Goal: Task Accomplishment & Management: Use online tool/utility

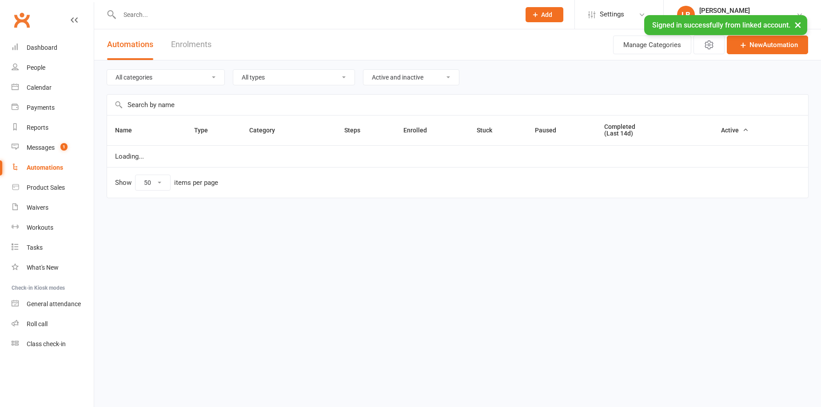
select select "50"
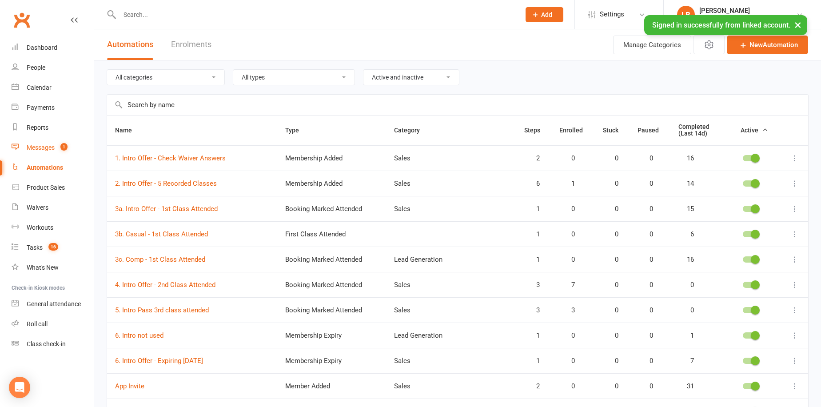
click at [65, 151] on link "Messages 1" at bounding box center [53, 148] width 82 height 20
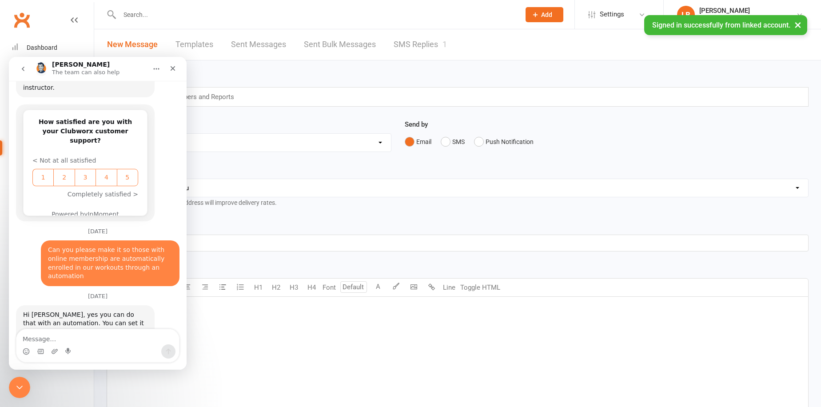
scroll to position [1369, 0]
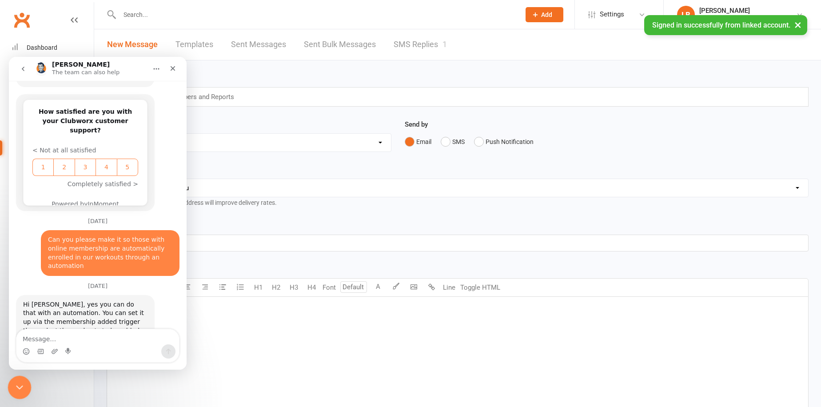
click at [17, 379] on div "Close Intercom Messenger" at bounding box center [18, 385] width 21 height 21
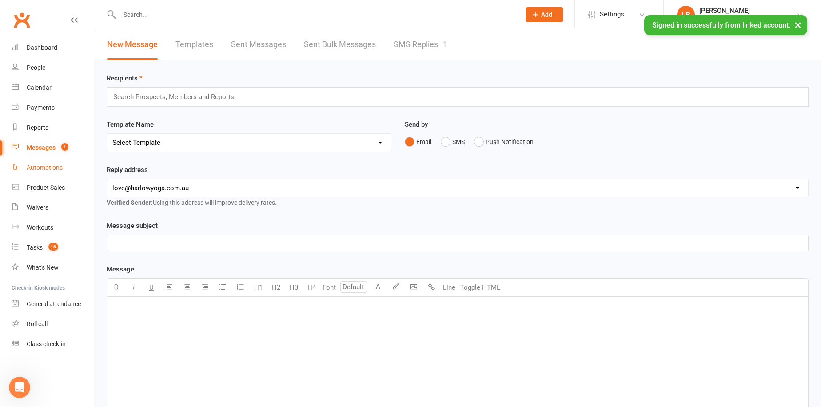
click at [50, 162] on link "Automations" at bounding box center [53, 168] width 82 height 20
select select "50"
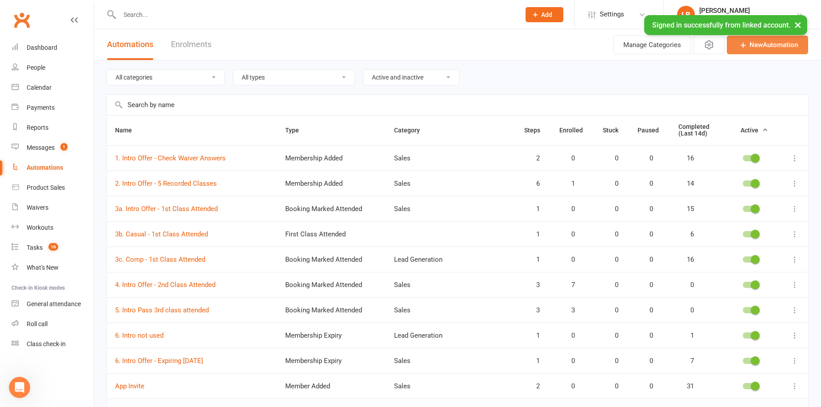
click at [747, 51] on link "New Automation" at bounding box center [767, 45] width 81 height 19
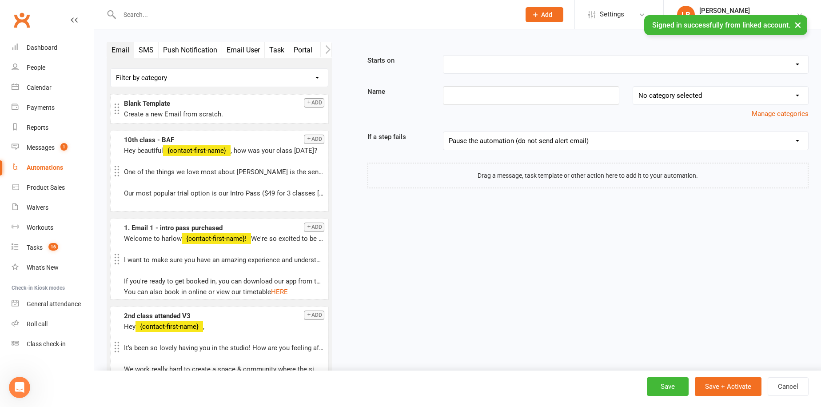
click at [475, 64] on select "Booking Cancelled Booking Due Booking Late-Cancelled Booking Marked Absent Book…" at bounding box center [625, 65] width 365 height 18
select select "18"
click at [443, 56] on select "Booking Cancelled Booking Due Booking Late-Cancelled Booking Marked Absent Book…" at bounding box center [625, 65] width 365 height 18
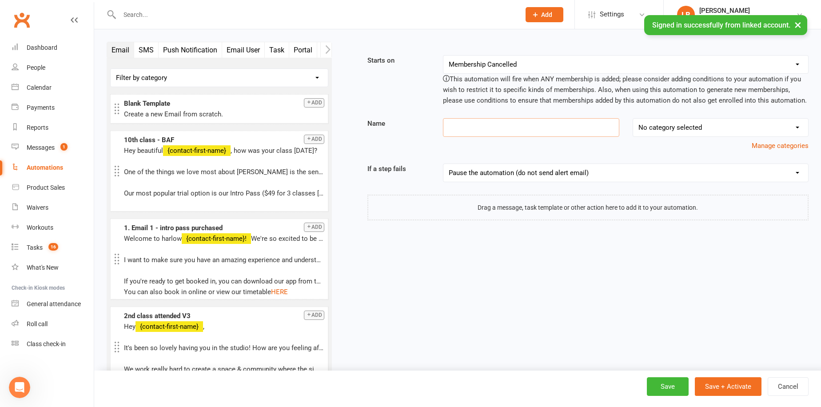
click at [557, 121] on input at bounding box center [531, 127] width 176 height 19
click at [700, 134] on select "No category selected Accounts Challenge Exisiting Client convert to member Lead…" at bounding box center [720, 128] width 175 height 18
select select "5"
click at [633, 119] on select "No category selected Accounts Challenge Exisiting Client convert to member Lead…" at bounding box center [720, 128] width 175 height 18
click at [503, 126] on input at bounding box center [531, 127] width 176 height 19
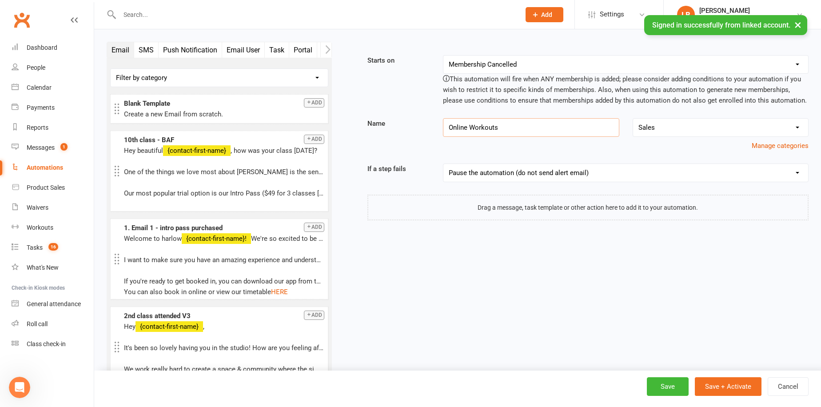
type input "Online Workouts"
click at [564, 165] on select "Pause the automation (do not send alert email) Pause the automation and send an…" at bounding box center [625, 173] width 365 height 18
click at [11, 379] on div "Open Intercom Messenger" at bounding box center [18, 385] width 29 height 29
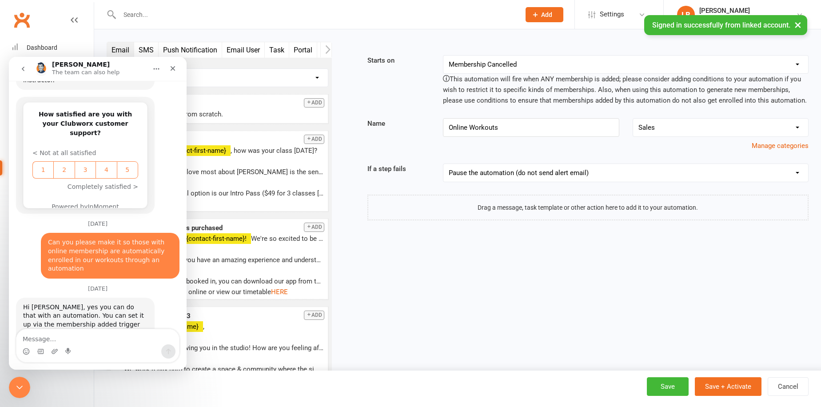
scroll to position [1369, 0]
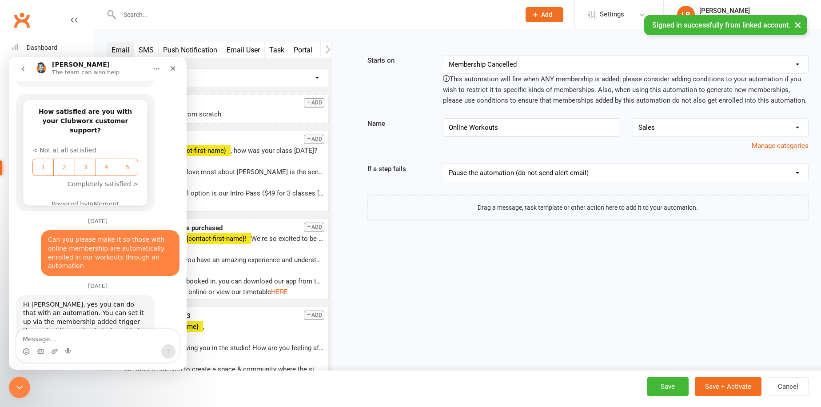
click at [325, 48] on icon "button" at bounding box center [327, 49] width 5 height 9
click at [279, 49] on button "Membership" at bounding box center [274, 50] width 48 height 16
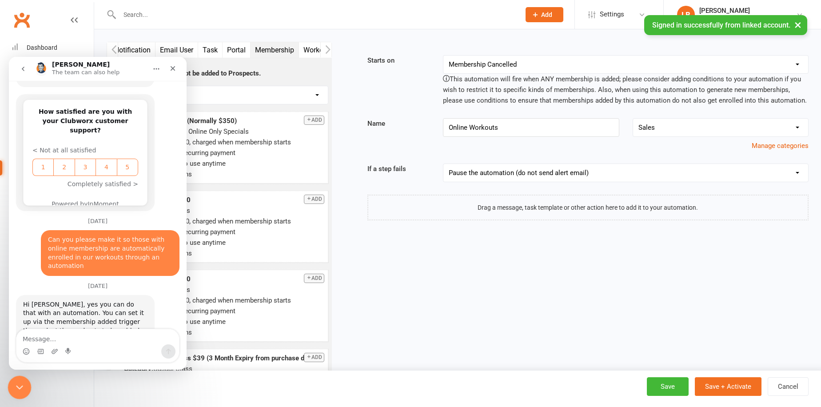
click at [19, 388] on icon "Close Intercom Messenger" at bounding box center [18, 386] width 11 height 11
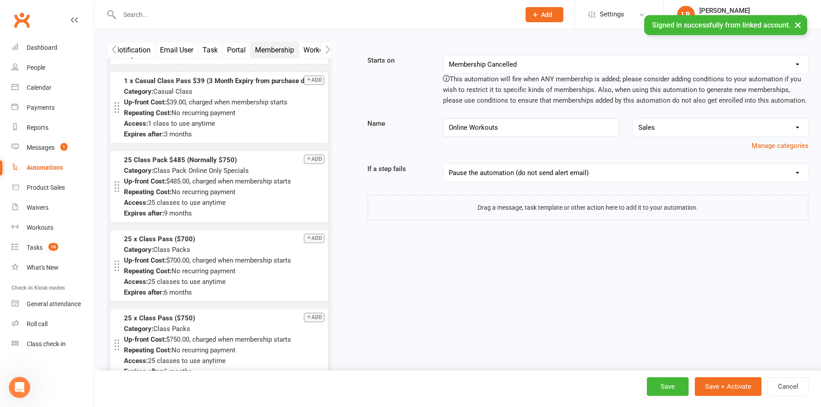
scroll to position [0, 0]
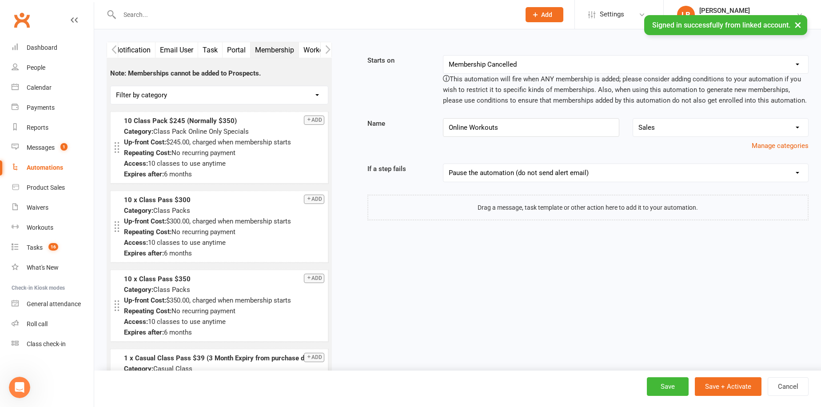
click at [317, 48] on button "Workout" at bounding box center [317, 50] width 36 height 16
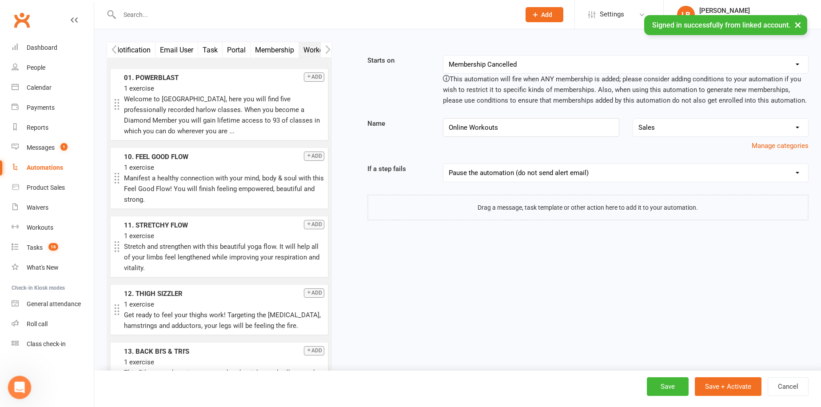
click at [24, 377] on body "Prospect Member Non-attending contact Class / event Appointment Task Membership…" at bounding box center [410, 217] width 821 height 431
click at [57, 164] on div "Automations" at bounding box center [45, 167] width 36 height 7
select select "50"
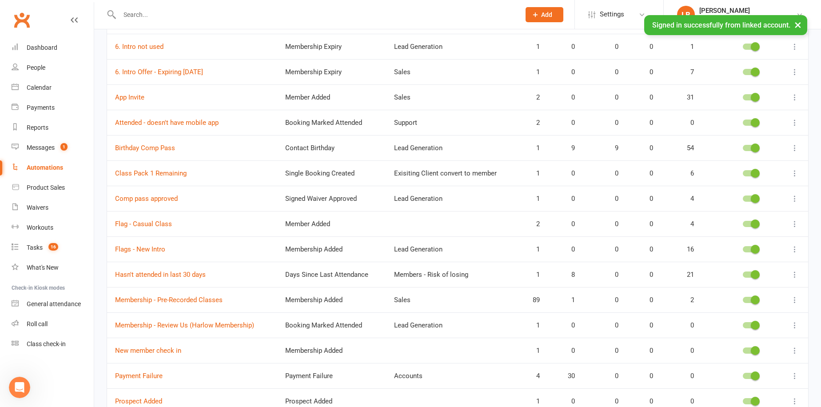
scroll to position [389, 0]
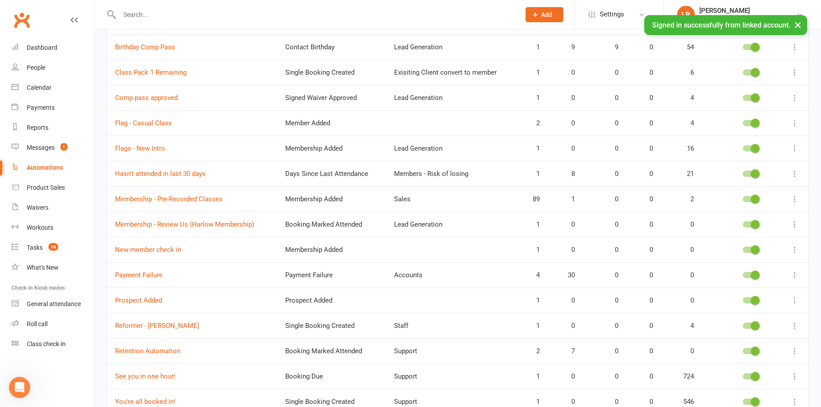
click at [798, 195] on icon at bounding box center [794, 199] width 9 height 9
click at [388, 197] on td "Sales" at bounding box center [451, 198] width 130 height 25
click at [22, 391] on div "Open Intercom Messenger" at bounding box center [18, 385] width 29 height 29
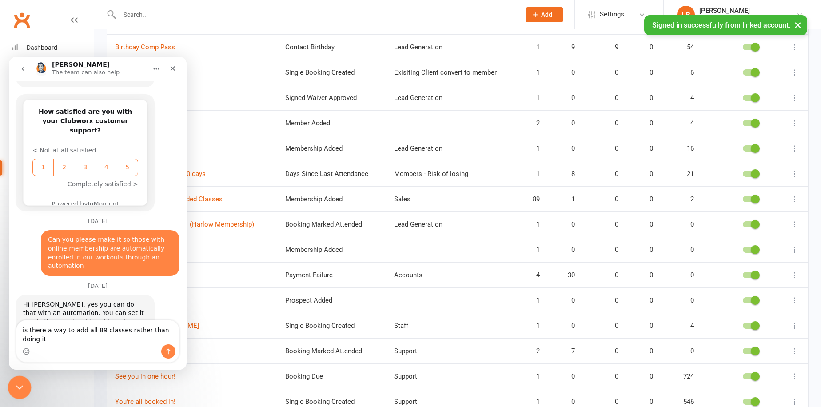
scroll to position [1378, 0]
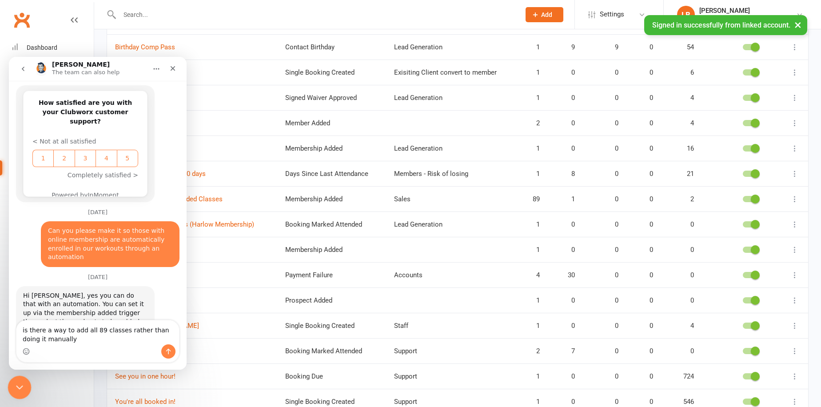
type textarea "is there a way to add all 89 classes rather than doing it manually?"
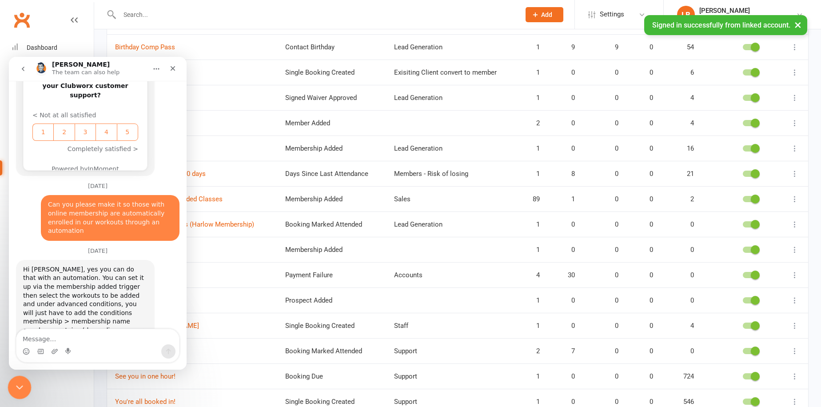
click at [16, 382] on icon "Close Intercom Messenger" at bounding box center [18, 386] width 11 height 11
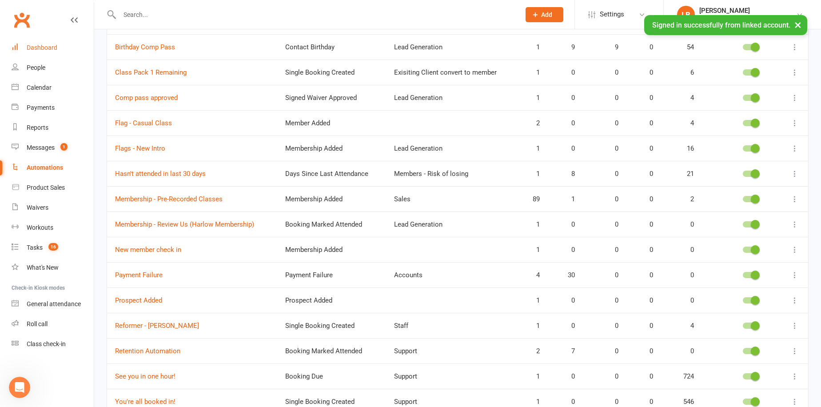
click at [58, 42] on link "Dashboard" at bounding box center [53, 48] width 82 height 20
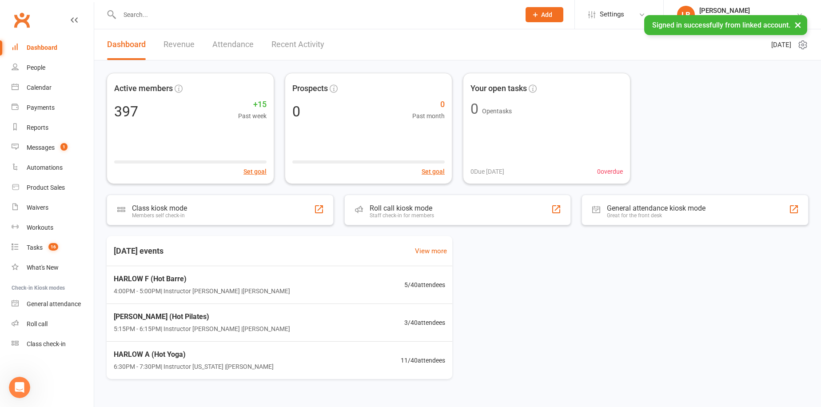
click at [182, 43] on link "Revenue" at bounding box center [178, 44] width 31 height 31
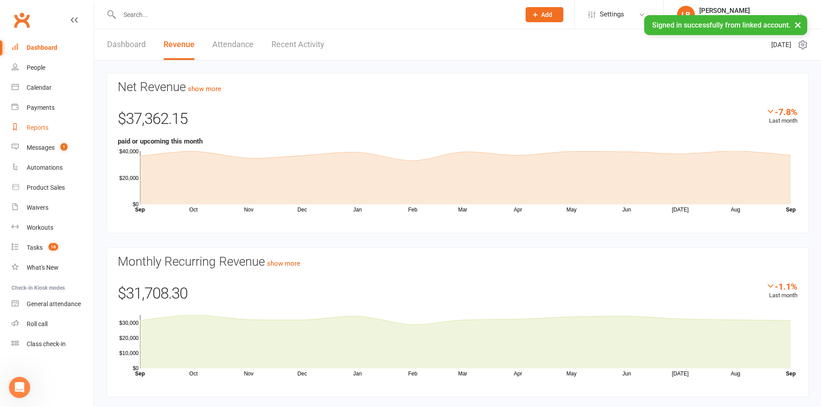
click at [54, 127] on link "Reports" at bounding box center [53, 128] width 82 height 20
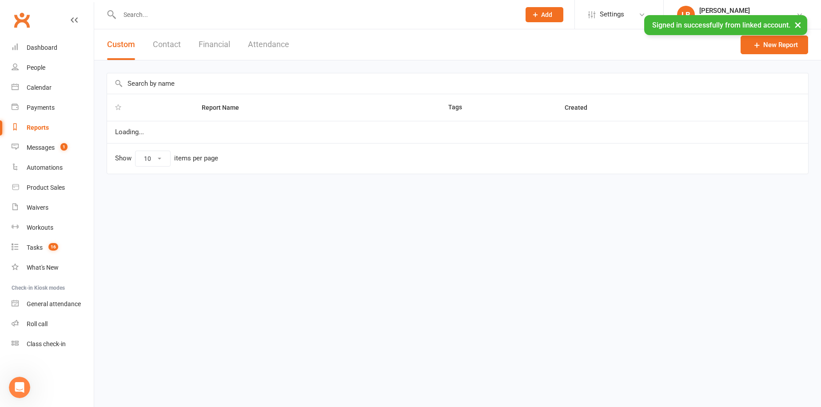
select select "100"
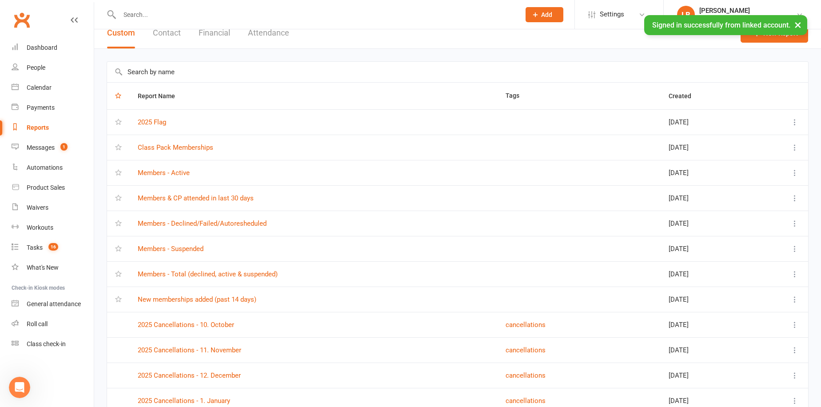
scroll to position [15, 0]
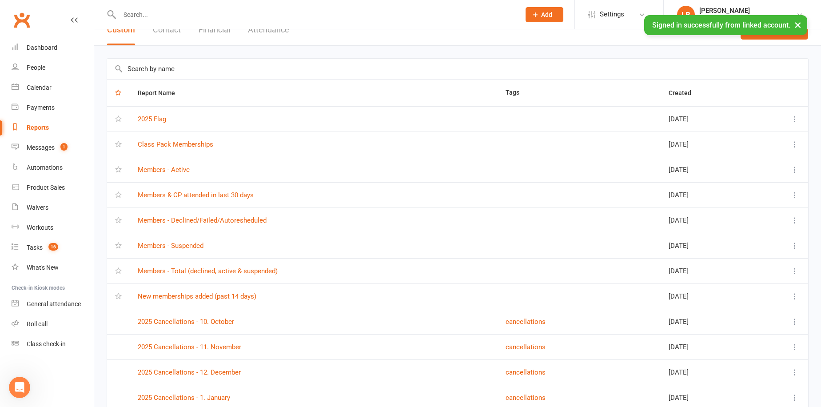
click at [227, 299] on td "New memberships added (past 14 days)" at bounding box center [314, 295] width 368 height 25
click at [227, 289] on td "New memberships added (past 14 days)" at bounding box center [314, 295] width 368 height 25
click at [226, 294] on link "New memberships added (past 14 days)" at bounding box center [197, 296] width 119 height 8
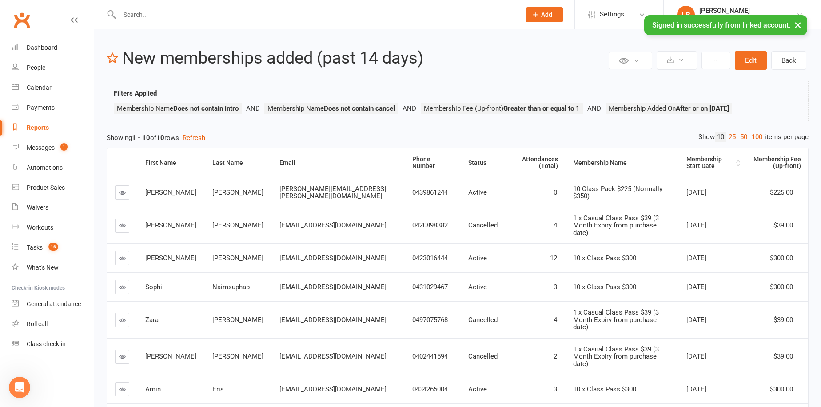
click at [692, 159] on div "Membership Start Date" at bounding box center [710, 163] width 48 height 14
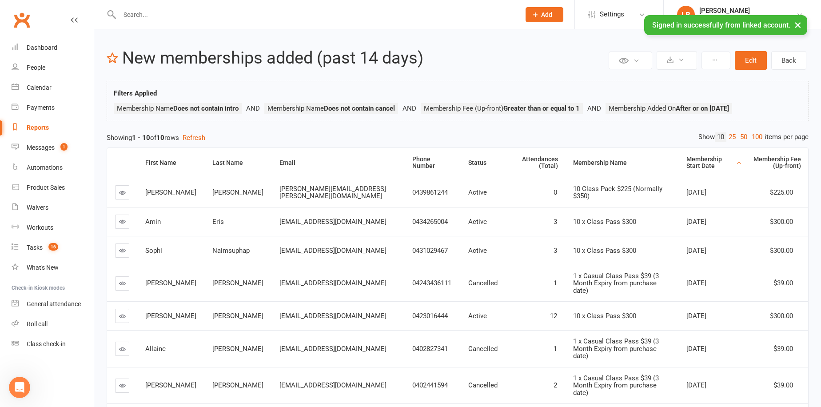
click at [692, 159] on div "Membership Start Date" at bounding box center [710, 163] width 48 height 14
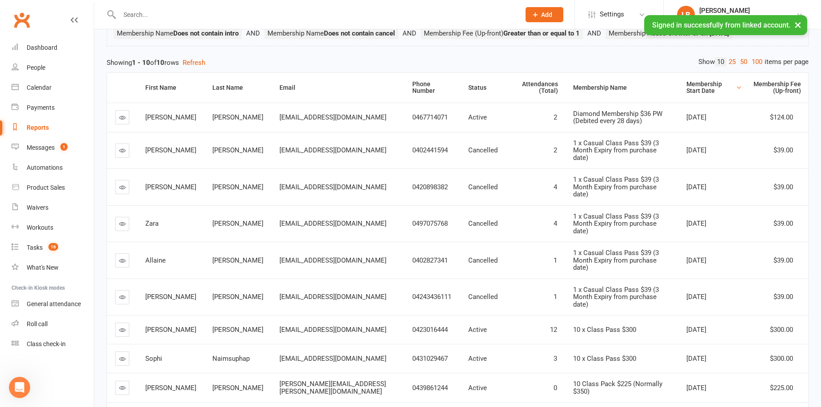
scroll to position [117, 0]
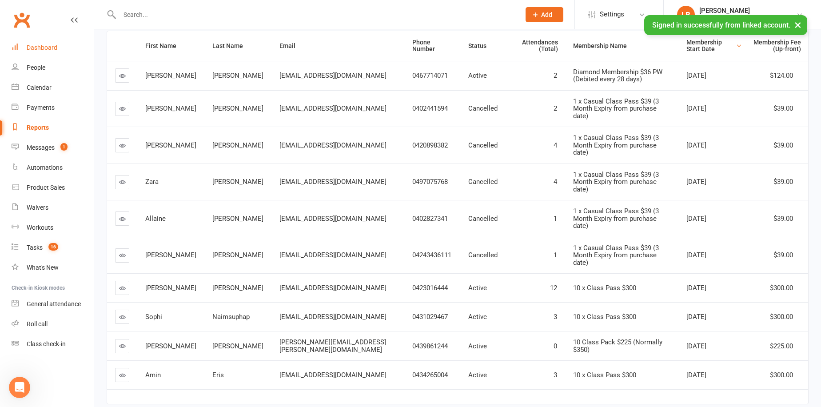
click at [63, 46] on link "Dashboard" at bounding box center [53, 48] width 82 height 20
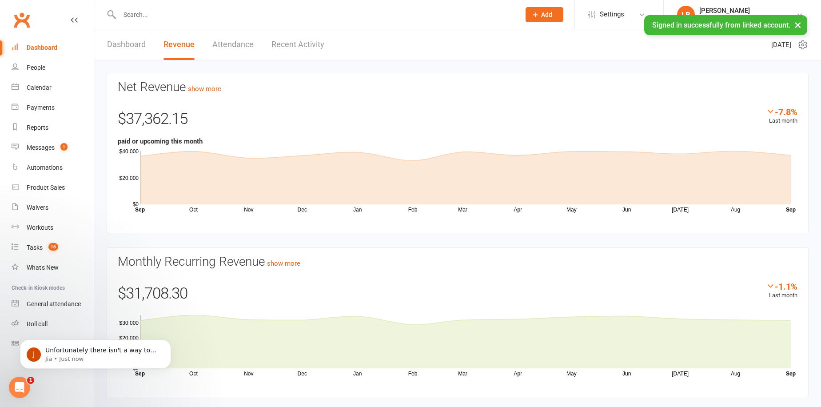
scroll to position [1448, 0]
click at [17, 383] on icon "Open Intercom Messenger" at bounding box center [18, 386] width 15 height 15
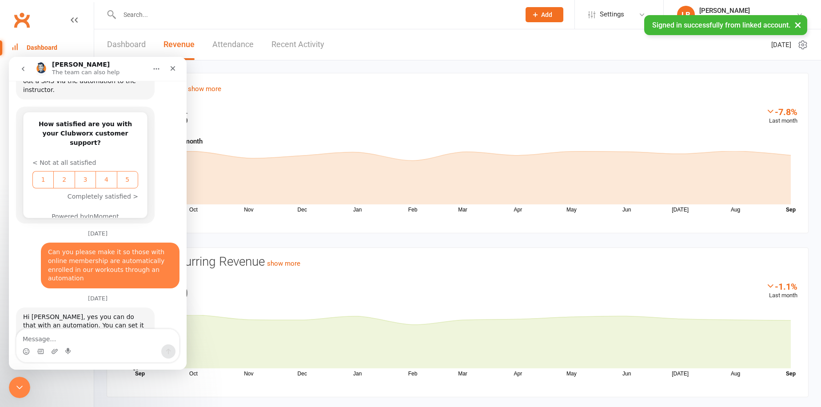
scroll to position [1462, 0]
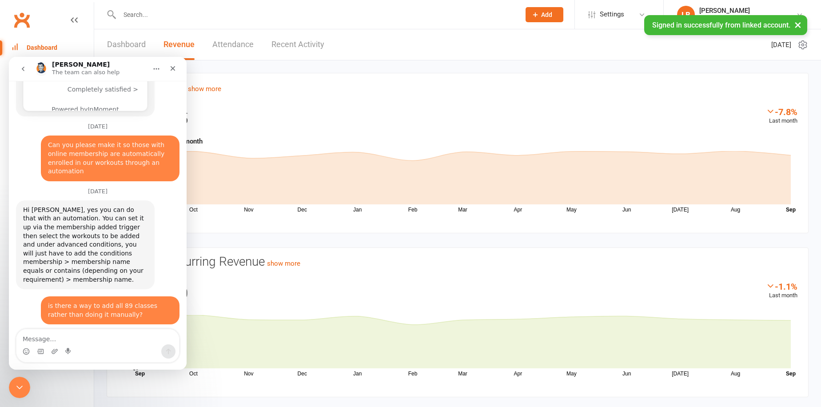
click at [95, 332] on textarea "Message…" at bounding box center [97, 336] width 163 height 15
type textarea "c"
type textarea "is there a way to add"
click at [17, 386] on icon "Close Intercom Messenger" at bounding box center [18, 386] width 6 height 4
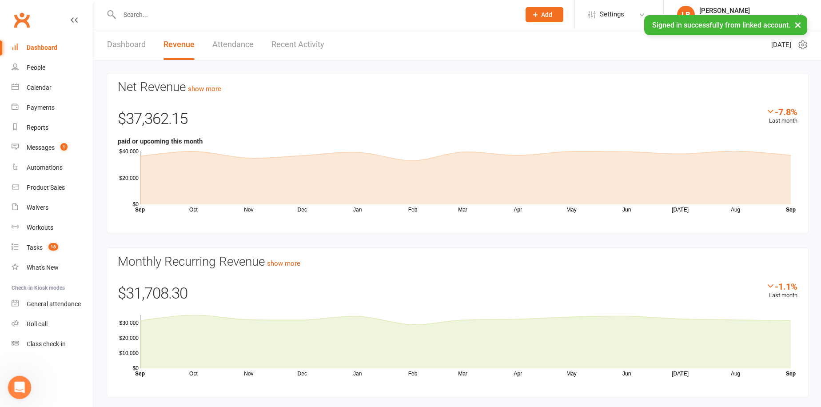
click at [17, 386] on icon "Open Intercom Messenger" at bounding box center [18, 386] width 15 height 15
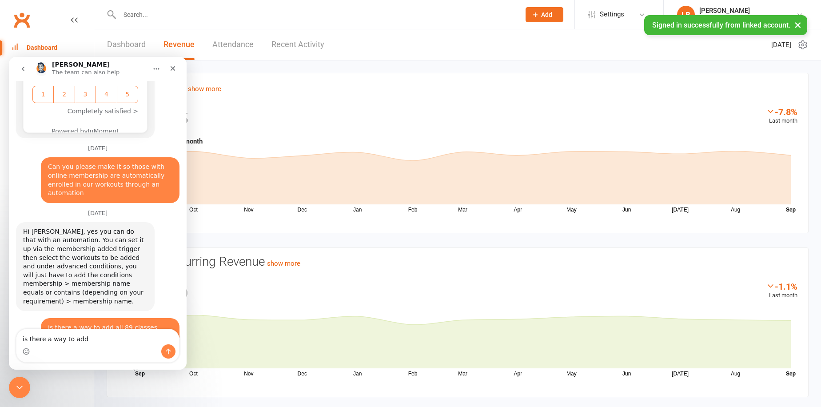
scroll to position [1448, 0]
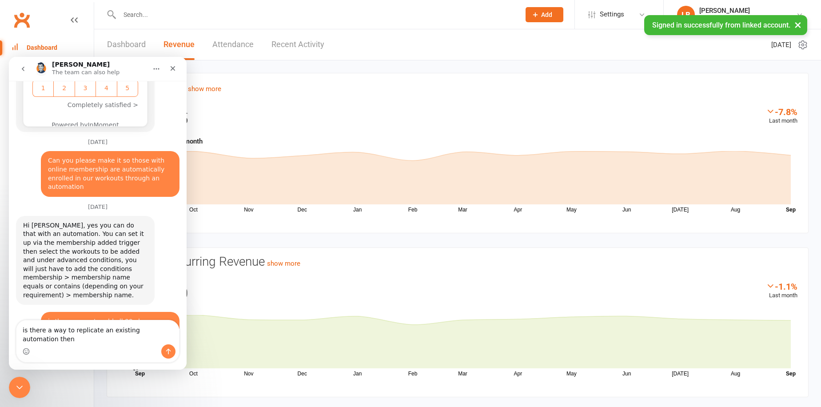
type textarea "is there a way to replicate an existing automation then?"
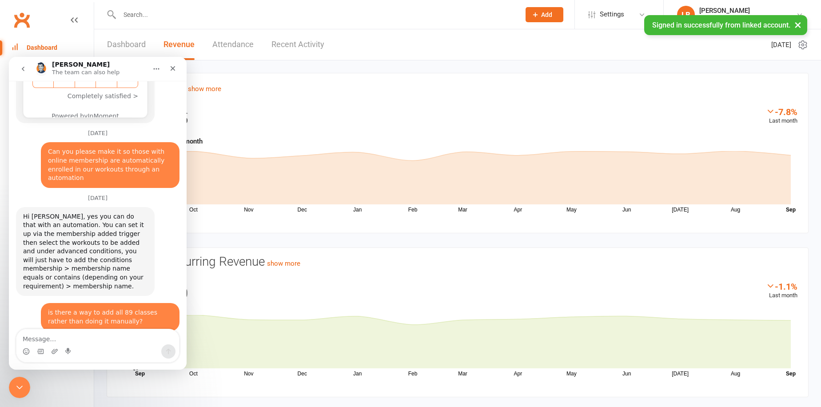
scroll to position [1483, 0]
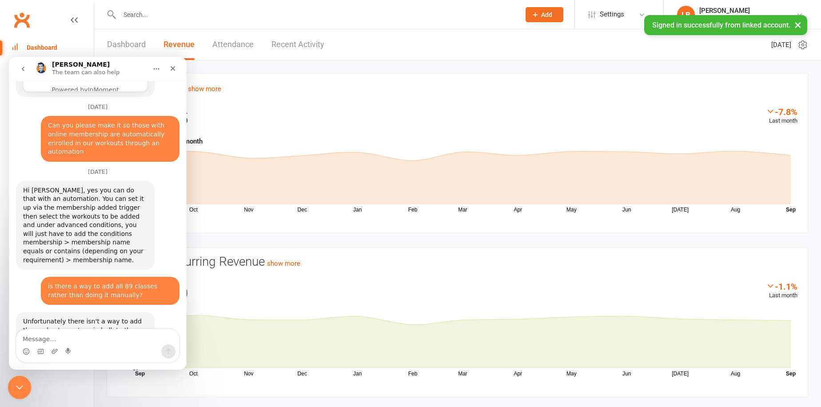
click at [27, 383] on div "Close Intercom Messenger" at bounding box center [18, 385] width 21 height 21
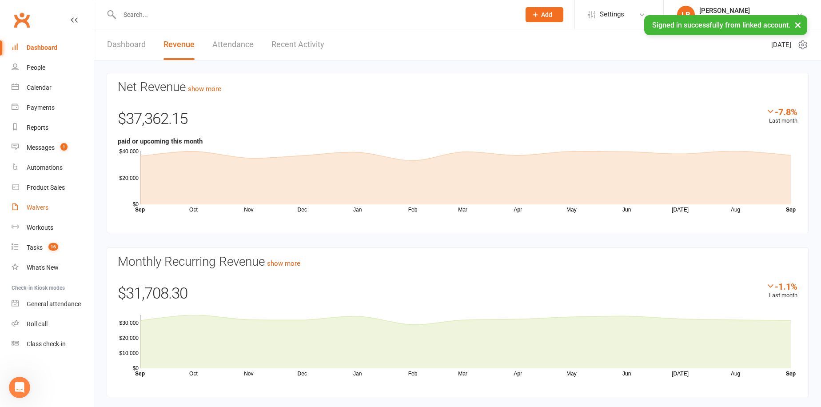
click at [46, 211] on div "Waivers" at bounding box center [38, 207] width 22 height 7
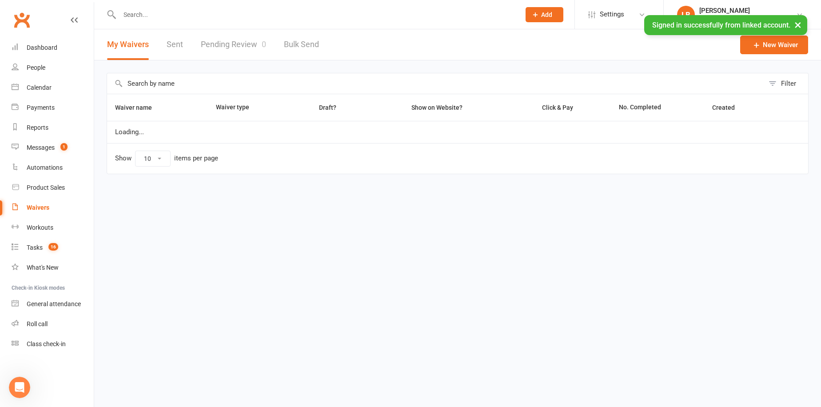
select select "100"
click at [47, 167] on div "Automations" at bounding box center [45, 167] width 36 height 7
select select "50"
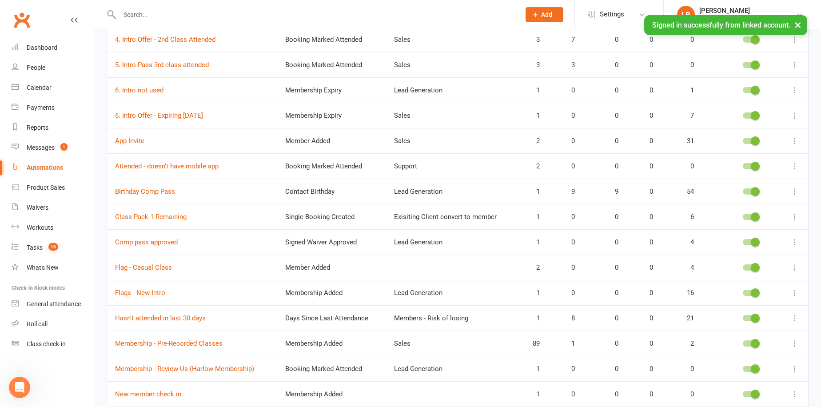
scroll to position [249, 0]
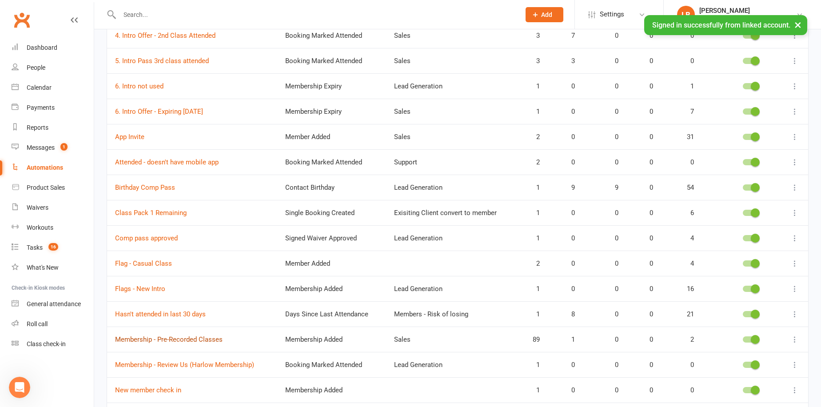
click at [216, 335] on link "Membership - Pre-Recorded Classes" at bounding box center [168, 339] width 107 height 8
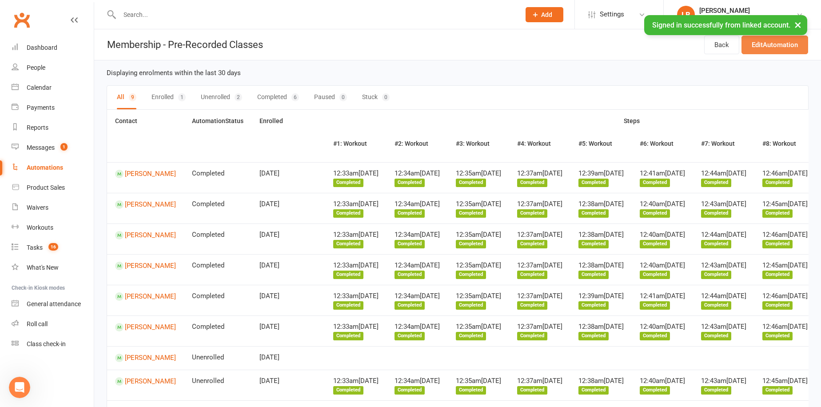
click at [757, 48] on link "Edit Automation" at bounding box center [774, 45] width 67 height 19
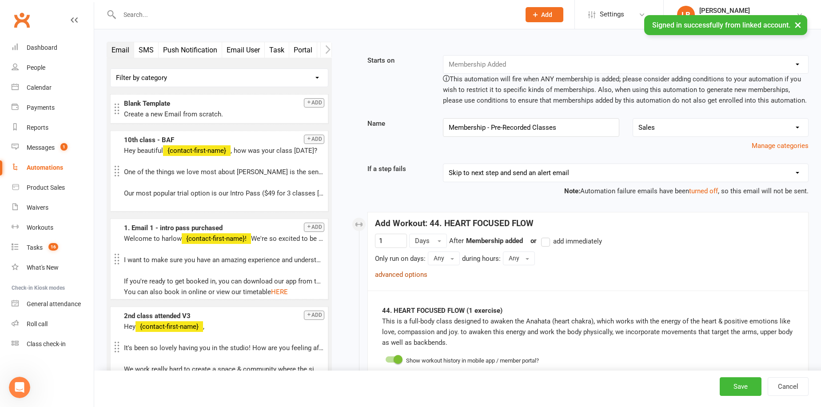
click at [415, 270] on link "advanced options" at bounding box center [401, 274] width 52 height 8
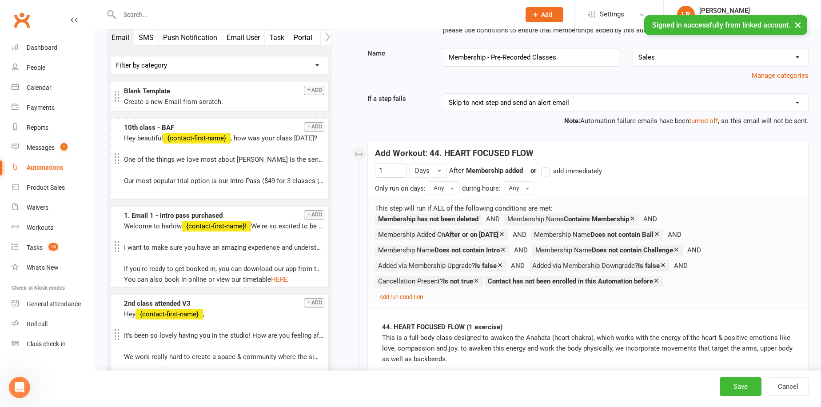
scroll to position [1517, 0]
click at [784, 381] on button "Cancel" at bounding box center [787, 386] width 41 height 19
select select "50"
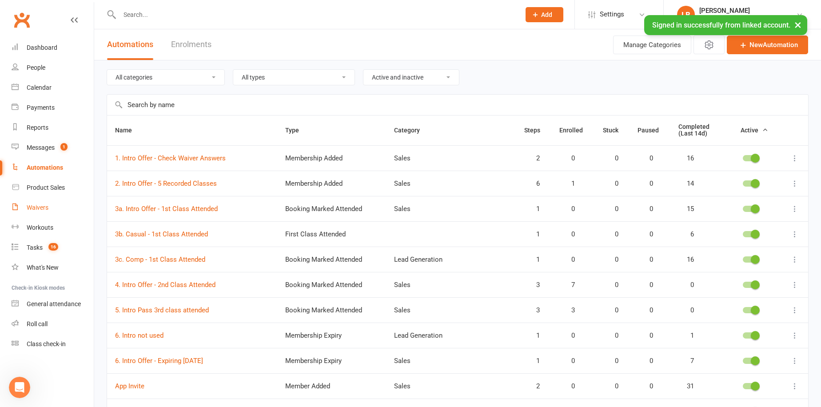
click at [63, 207] on link "Waivers" at bounding box center [53, 208] width 82 height 20
select select "100"
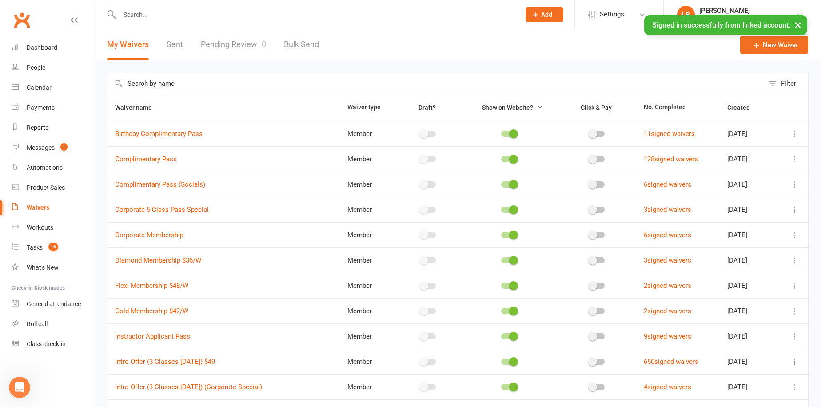
click at [176, 50] on link "Sent" at bounding box center [175, 44] width 16 height 31
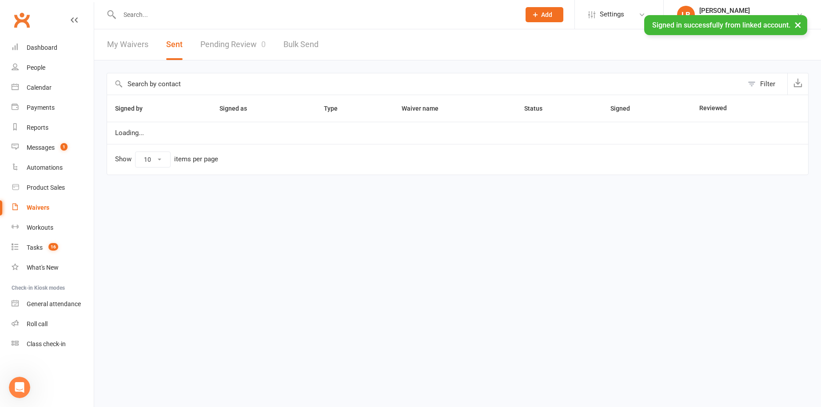
select select "100"
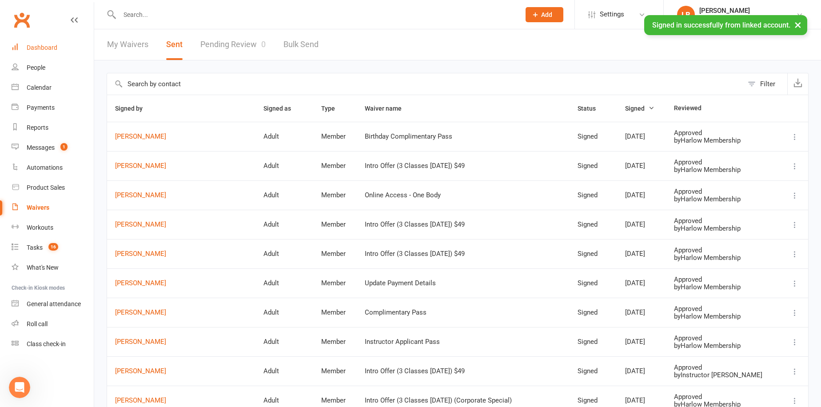
click at [52, 53] on link "Dashboard" at bounding box center [53, 48] width 82 height 20
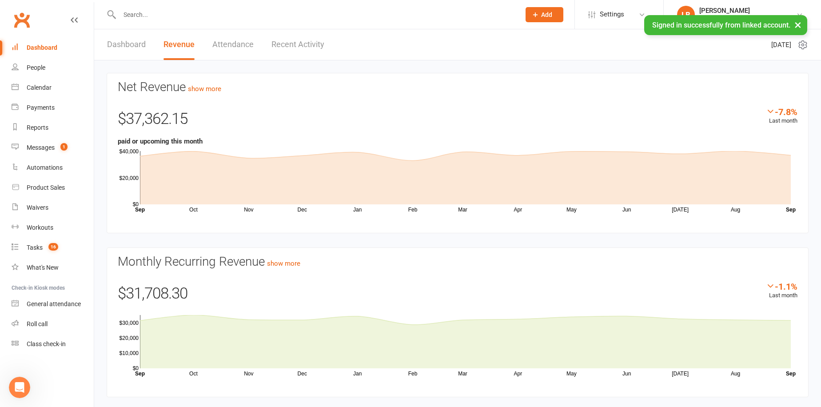
click at [136, 51] on link "Dashboard" at bounding box center [126, 44] width 39 height 31
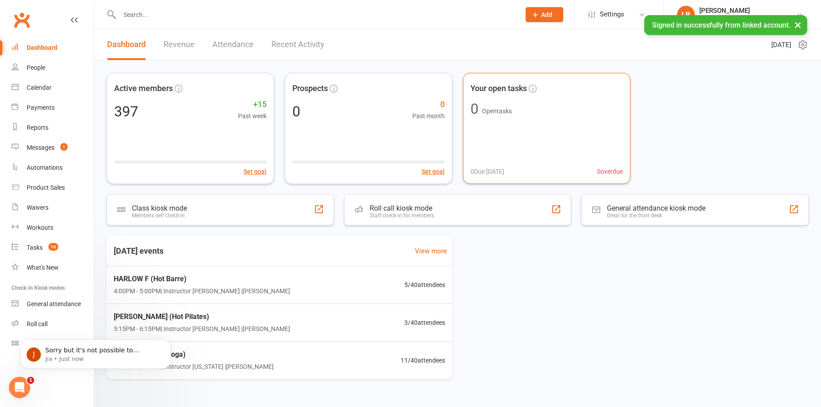
scroll to position [1527, 0]
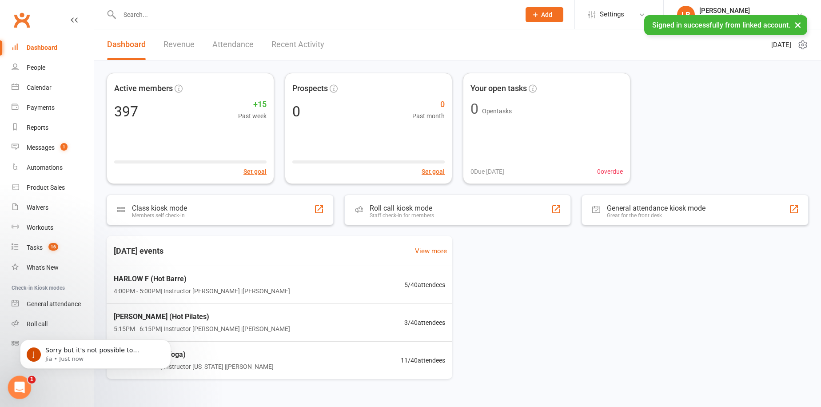
click at [17, 382] on icon "Open Intercom Messenger" at bounding box center [18, 386] width 15 height 15
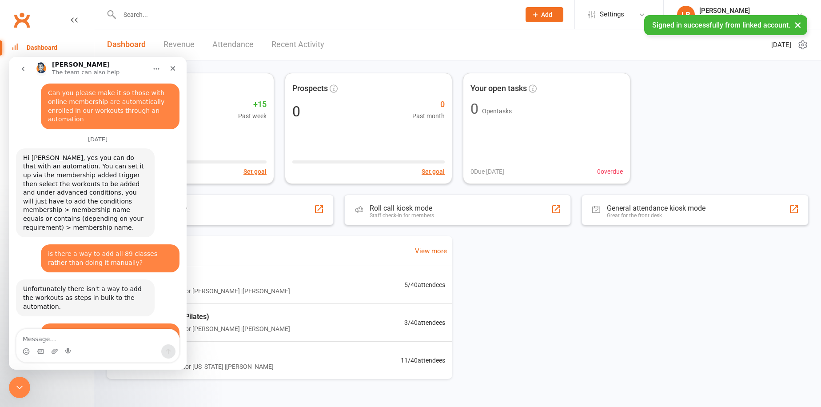
scroll to position [1542, 0]
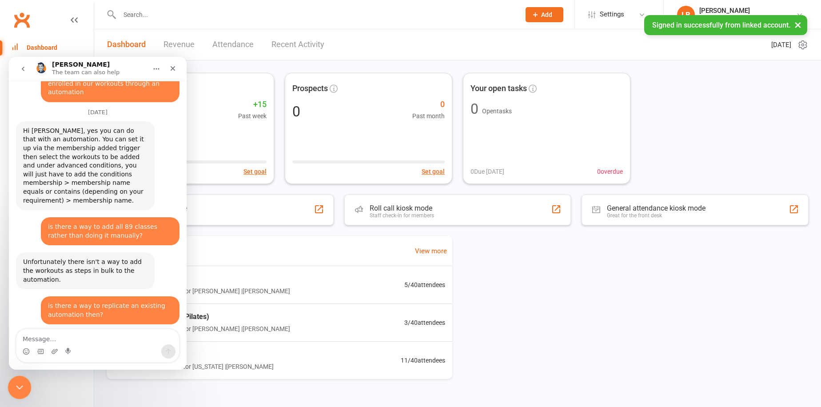
click at [13, 385] on icon "Close Intercom Messenger" at bounding box center [18, 386] width 11 height 11
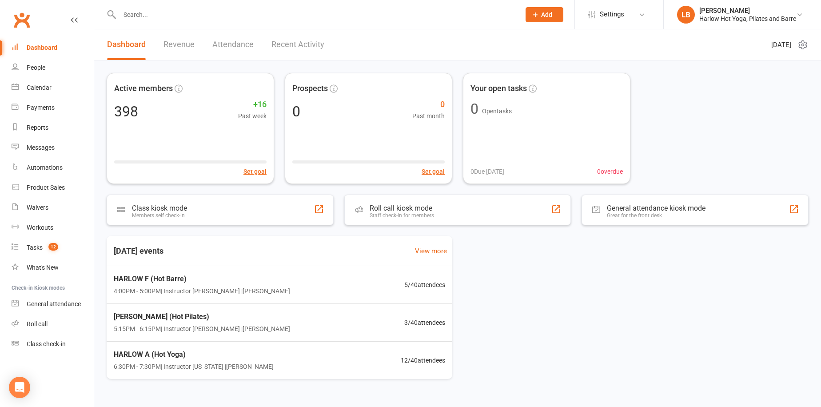
click at [179, 44] on link "Revenue" at bounding box center [178, 44] width 31 height 31
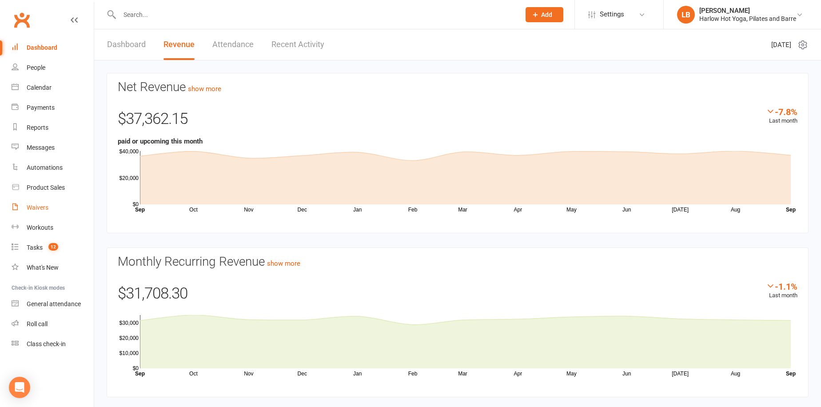
click at [66, 210] on link "Waivers" at bounding box center [53, 208] width 82 height 20
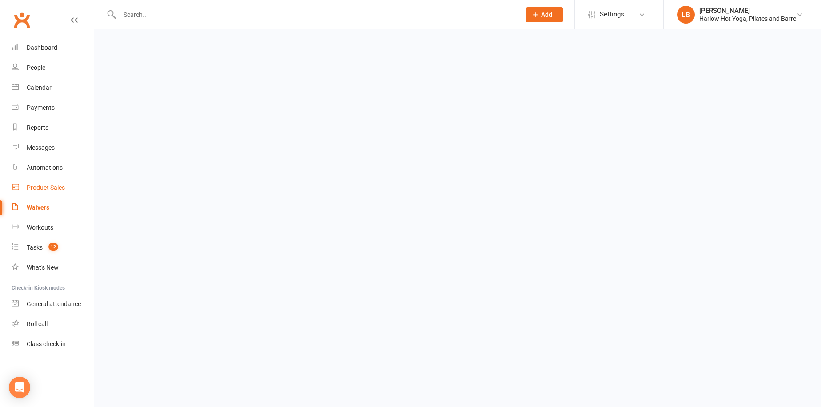
select select "100"
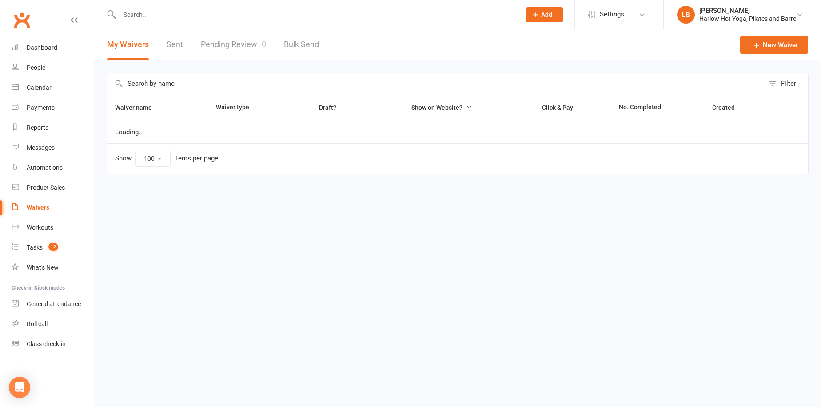
click at [183, 49] on div "My Waivers Sent Pending Review 0 Bulk Send" at bounding box center [213, 44] width 238 height 31
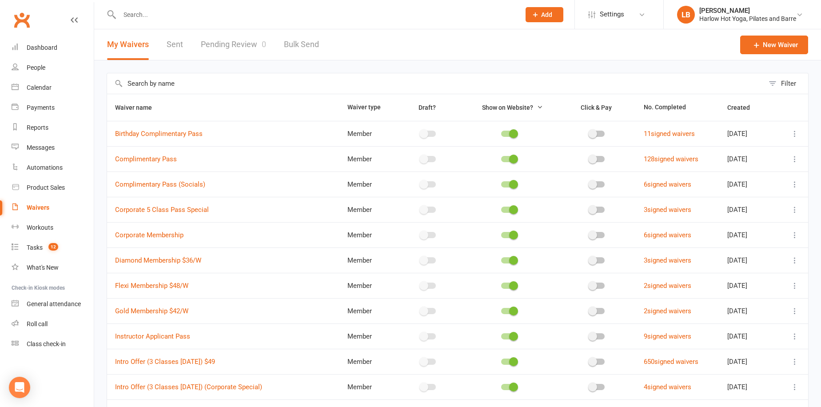
click at [176, 46] on link "Sent" at bounding box center [175, 44] width 16 height 31
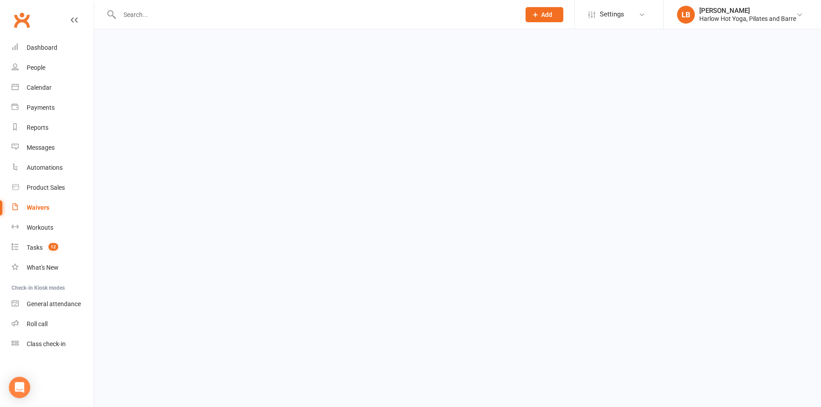
select select "100"
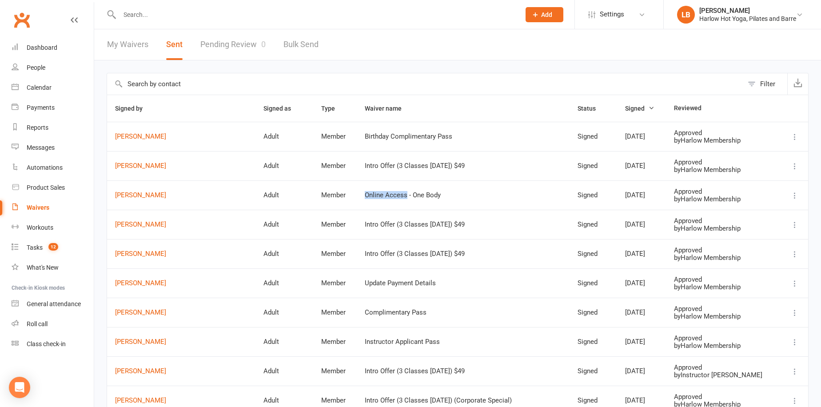
drag, startPoint x: 333, startPoint y: 195, endPoint x: 372, endPoint y: 198, distance: 38.8
click at [372, 198] on div "Online Access - One Body" at bounding box center [463, 195] width 197 height 8
click at [55, 171] on link "Automations" at bounding box center [53, 168] width 82 height 20
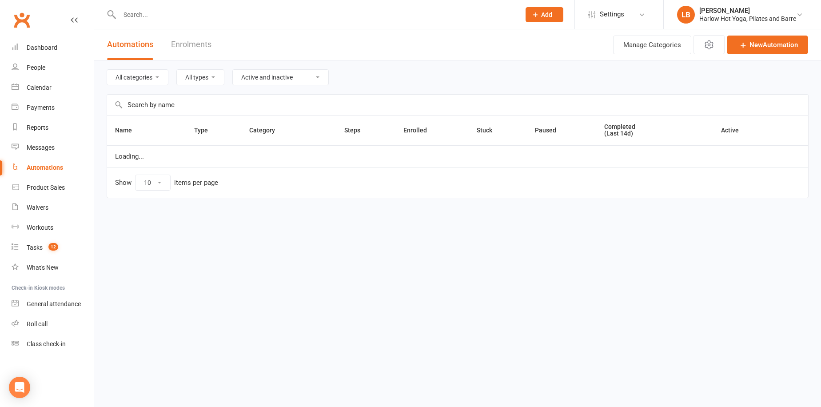
select select "50"
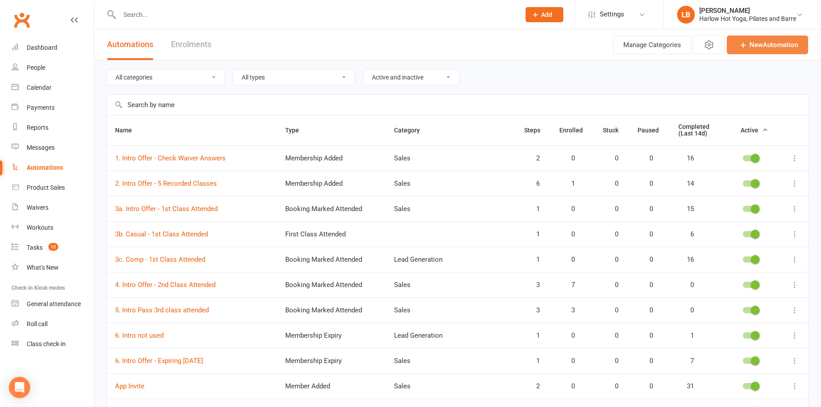
click at [731, 46] on link "New Automation" at bounding box center [767, 45] width 81 height 19
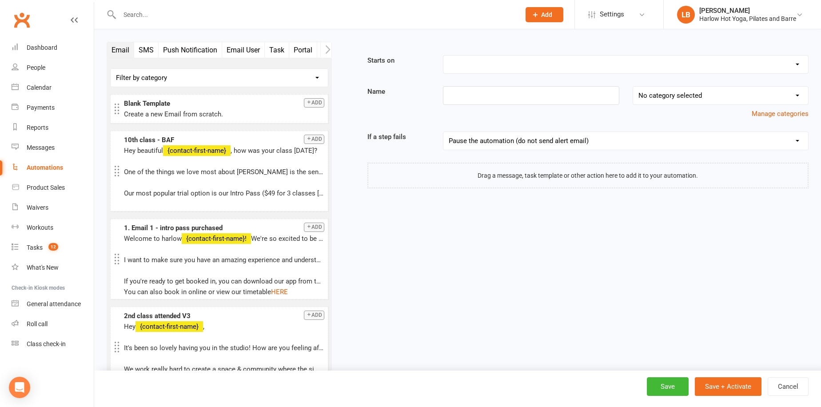
click at [463, 64] on select "Booking Cancelled Booking Due Booking Late-Cancelled Booking Marked Absent Book…" at bounding box center [625, 65] width 365 height 18
select select "28"
click at [443, 56] on select "Booking Cancelled Booking Due Booking Late-Cancelled Booking Marked Absent Book…" at bounding box center [625, 65] width 365 height 18
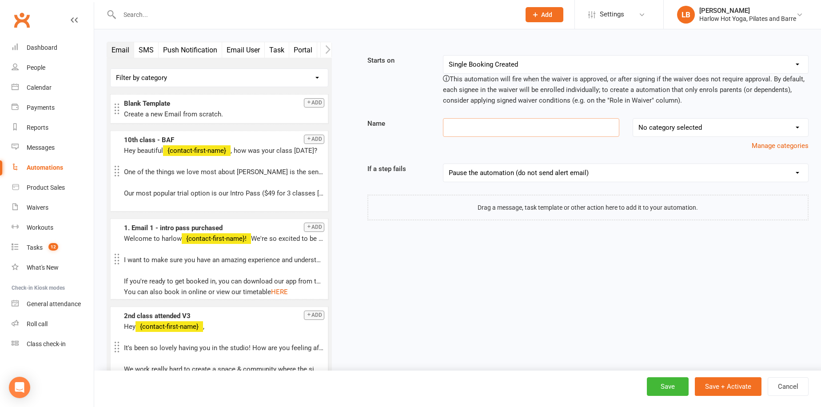
click at [498, 128] on input at bounding box center [531, 127] width 176 height 19
type input "Online Access"
click at [725, 124] on select "No category selected Accounts Challenge Exisiting Client convert to member Lead…" at bounding box center [720, 128] width 175 height 18
select select "7"
click at [633, 119] on select "No category selected Accounts Challenge Exisiting Client convert to member Lead…" at bounding box center [720, 128] width 175 height 18
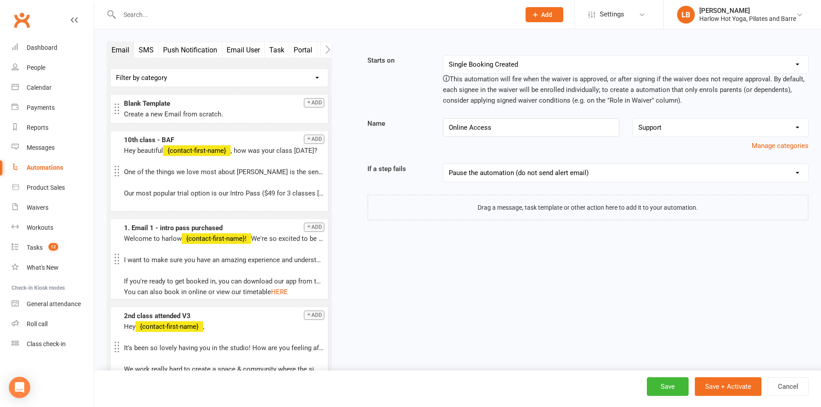
click at [275, 48] on button "Task" at bounding box center [277, 50] width 24 height 16
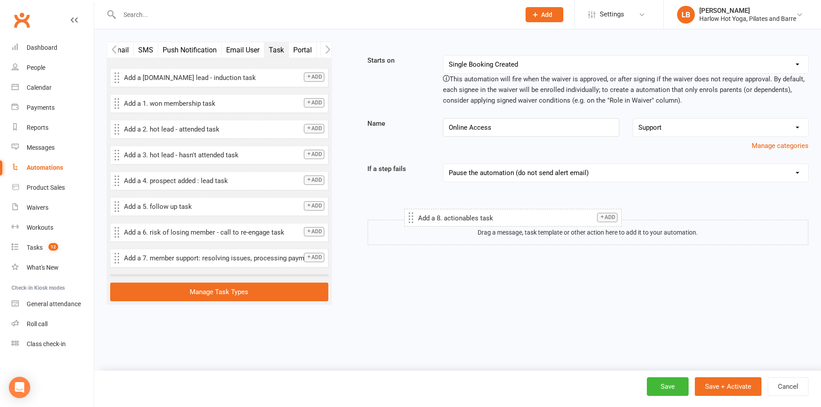
drag, startPoint x: 250, startPoint y: 278, endPoint x: 550, endPoint y: 211, distance: 307.7
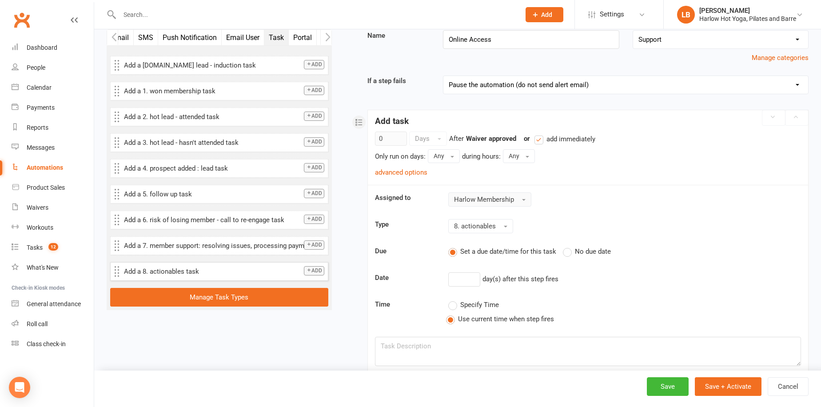
scroll to position [91, 0]
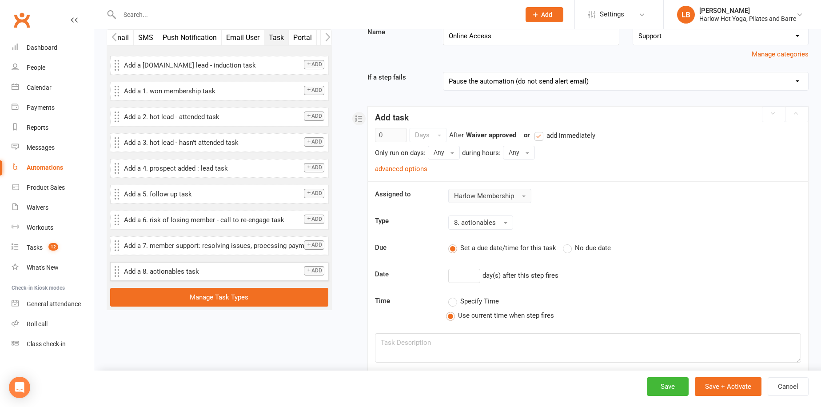
click at [507, 194] on span "Harlow Membership" at bounding box center [484, 196] width 60 height 8
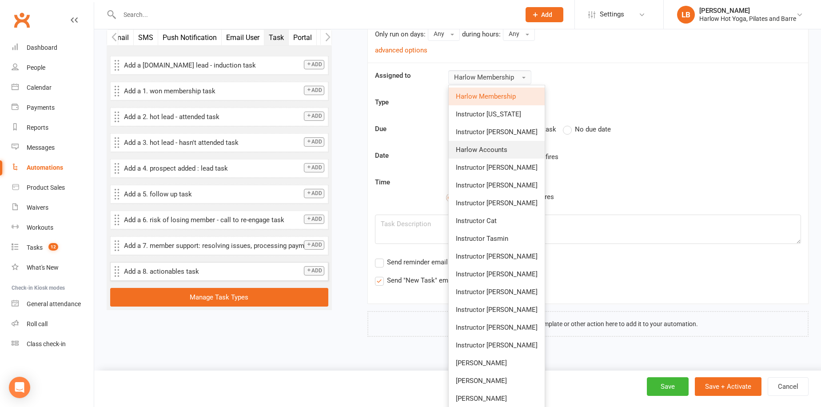
scroll to position [211, 0]
click at [498, 399] on link "[PERSON_NAME]" at bounding box center [497, 398] width 96 height 18
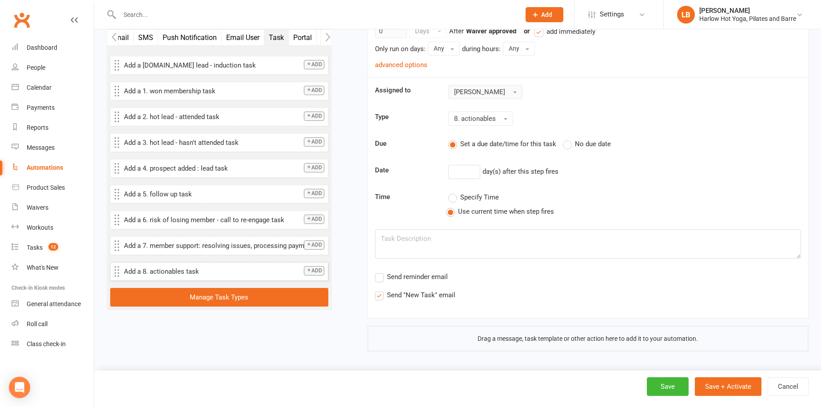
scroll to position [194, 0]
click at [572, 142] on label "No due date" at bounding box center [587, 145] width 48 height 11
click at [568, 140] on input "No due date" at bounding box center [566, 140] width 6 height 0
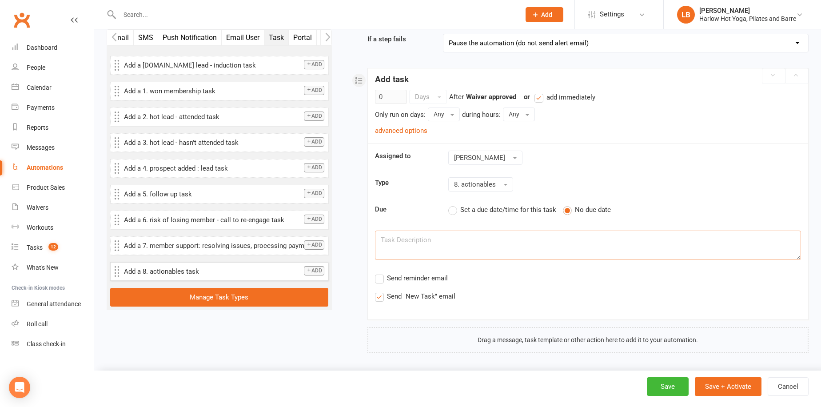
click at [459, 238] on textarea at bounding box center [588, 245] width 426 height 29
paste textarea "Online Access"
click at [400, 129] on link "advanced options" at bounding box center [401, 131] width 52 height 8
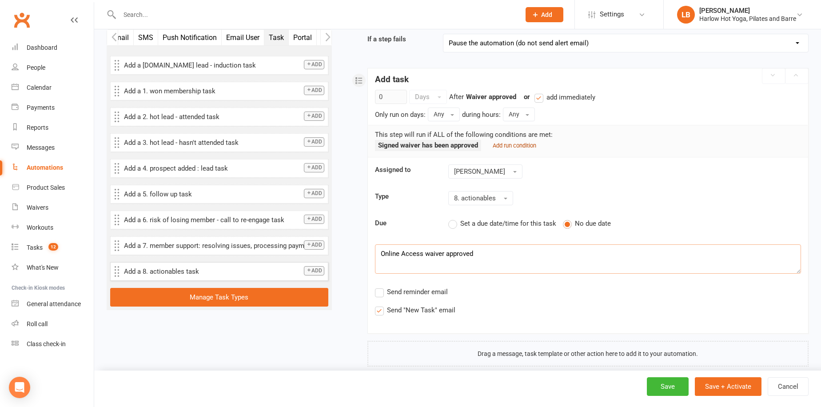
click at [512, 144] on small "Add run condition" at bounding box center [515, 145] width 44 height 7
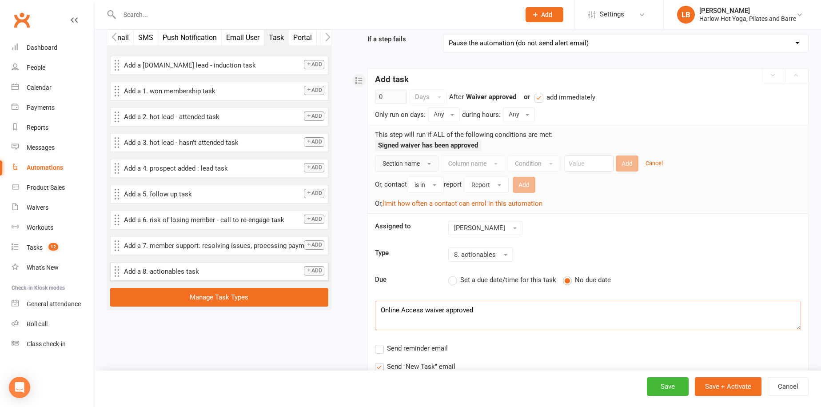
type textarea "Online Access waiver approved"
click at [420, 158] on button "Section name" at bounding box center [407, 163] width 64 height 16
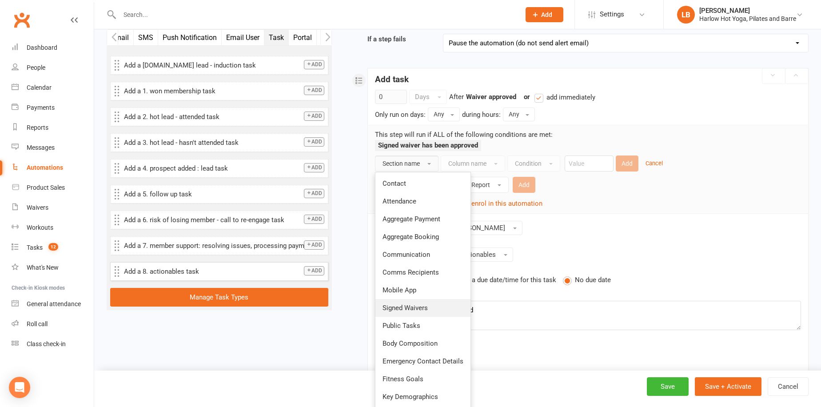
click at [451, 310] on link "Signed Waivers" at bounding box center [422, 308] width 95 height 18
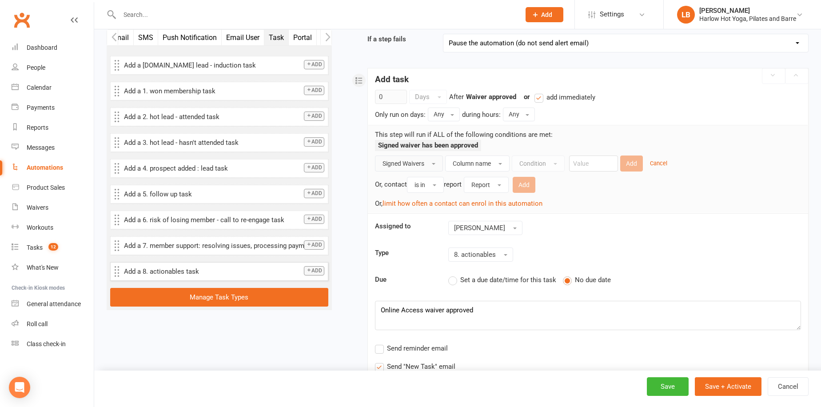
click at [486, 175] on div "Or, contact is in report Report Add" at bounding box center [588, 184] width 426 height 18
click at [486, 162] on span "Column name" at bounding box center [472, 163] width 38 height 7
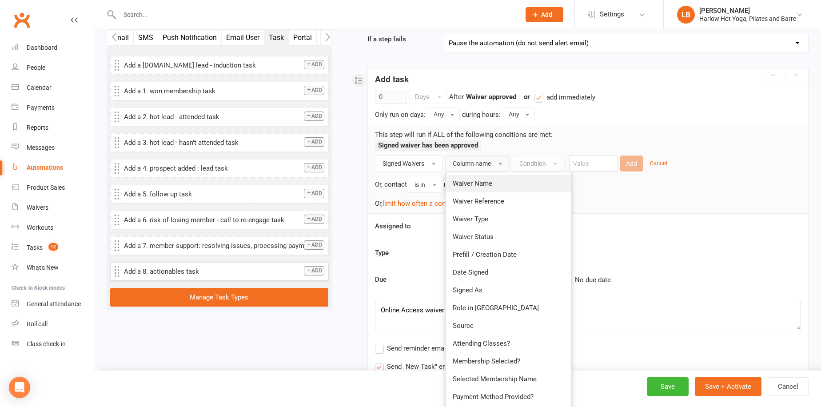
click at [487, 179] on span "Waiver Name" at bounding box center [473, 183] width 40 height 8
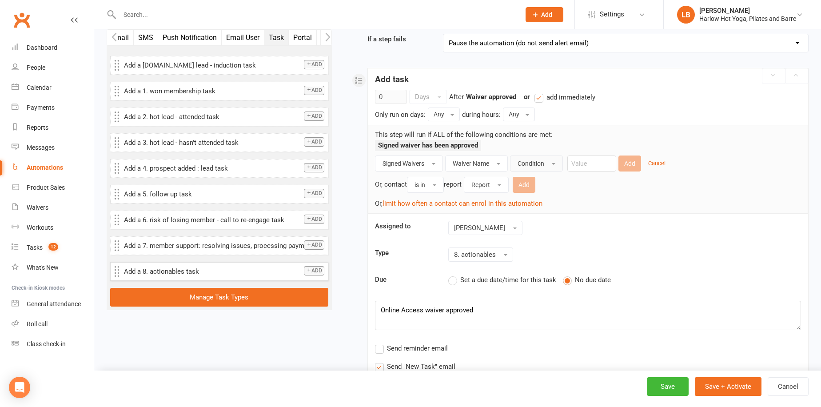
click at [533, 161] on span "Condition" at bounding box center [530, 163] width 27 height 7
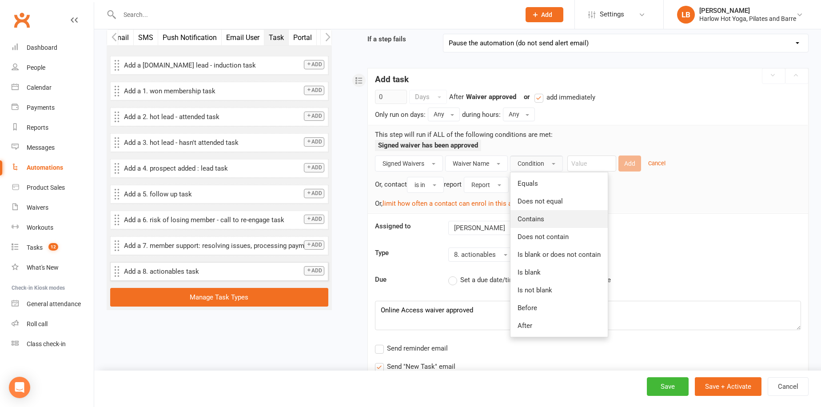
click at [555, 225] on link "Contains" at bounding box center [558, 219] width 97 height 18
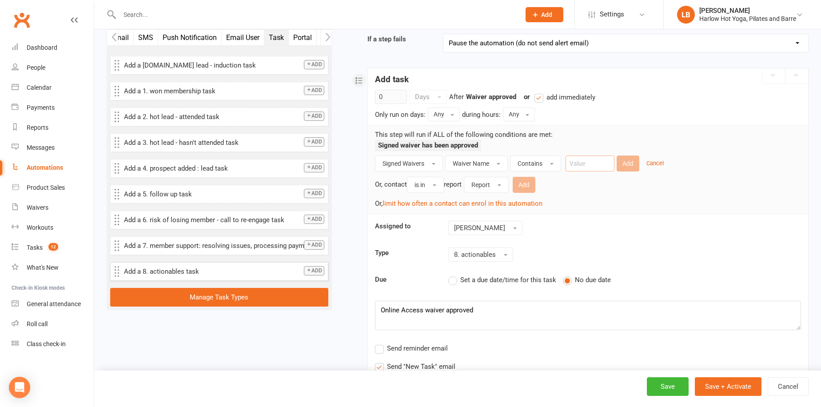
click at [592, 159] on input "text" at bounding box center [589, 163] width 49 height 16
type input "online"
click at [629, 159] on button "Add" at bounding box center [627, 163] width 23 height 16
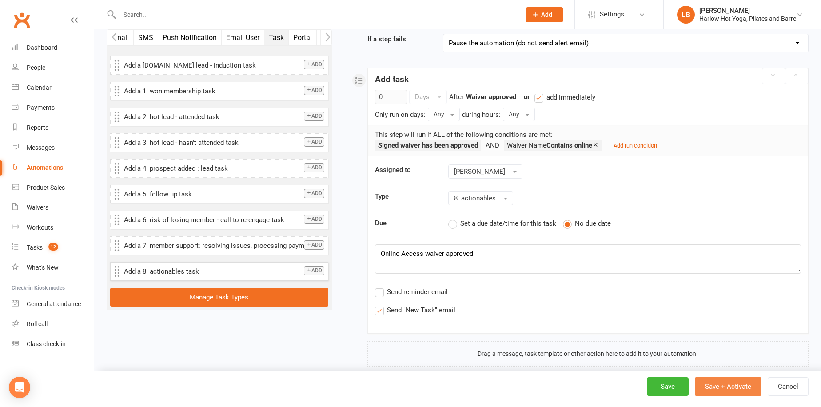
click at [707, 389] on button "Save + Activate" at bounding box center [728, 386] width 67 height 19
select select "50"
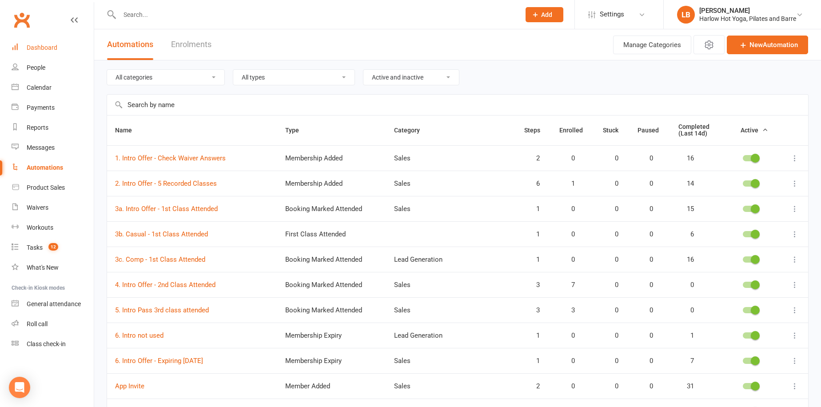
click at [49, 44] on link "Dashboard" at bounding box center [53, 48] width 82 height 20
